Goal: Find specific page/section: Find specific page/section

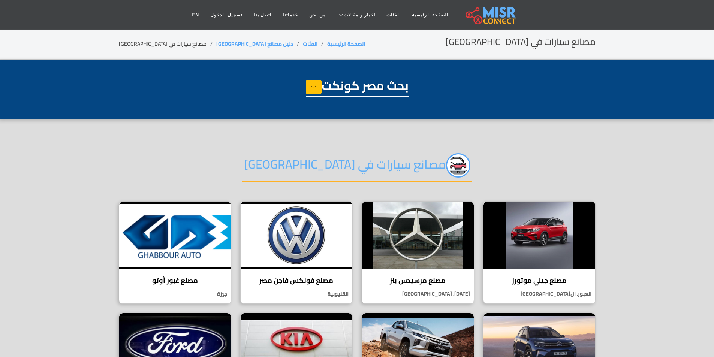
select select "**********"
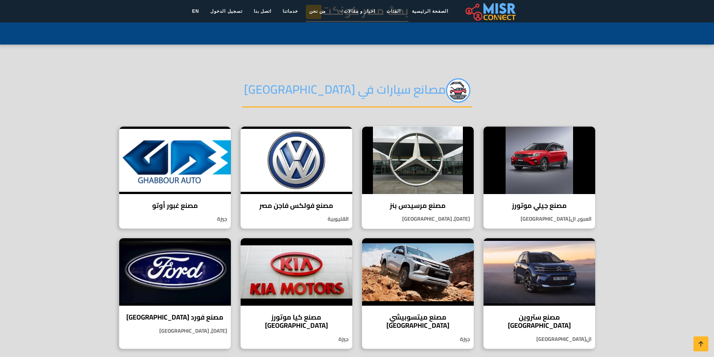
click at [419, 173] on img at bounding box center [418, 160] width 112 height 67
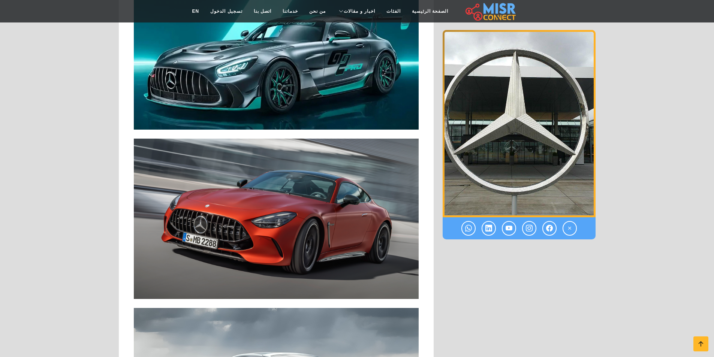
scroll to position [1536, 0]
